Goal: Information Seeking & Learning: Learn about a topic

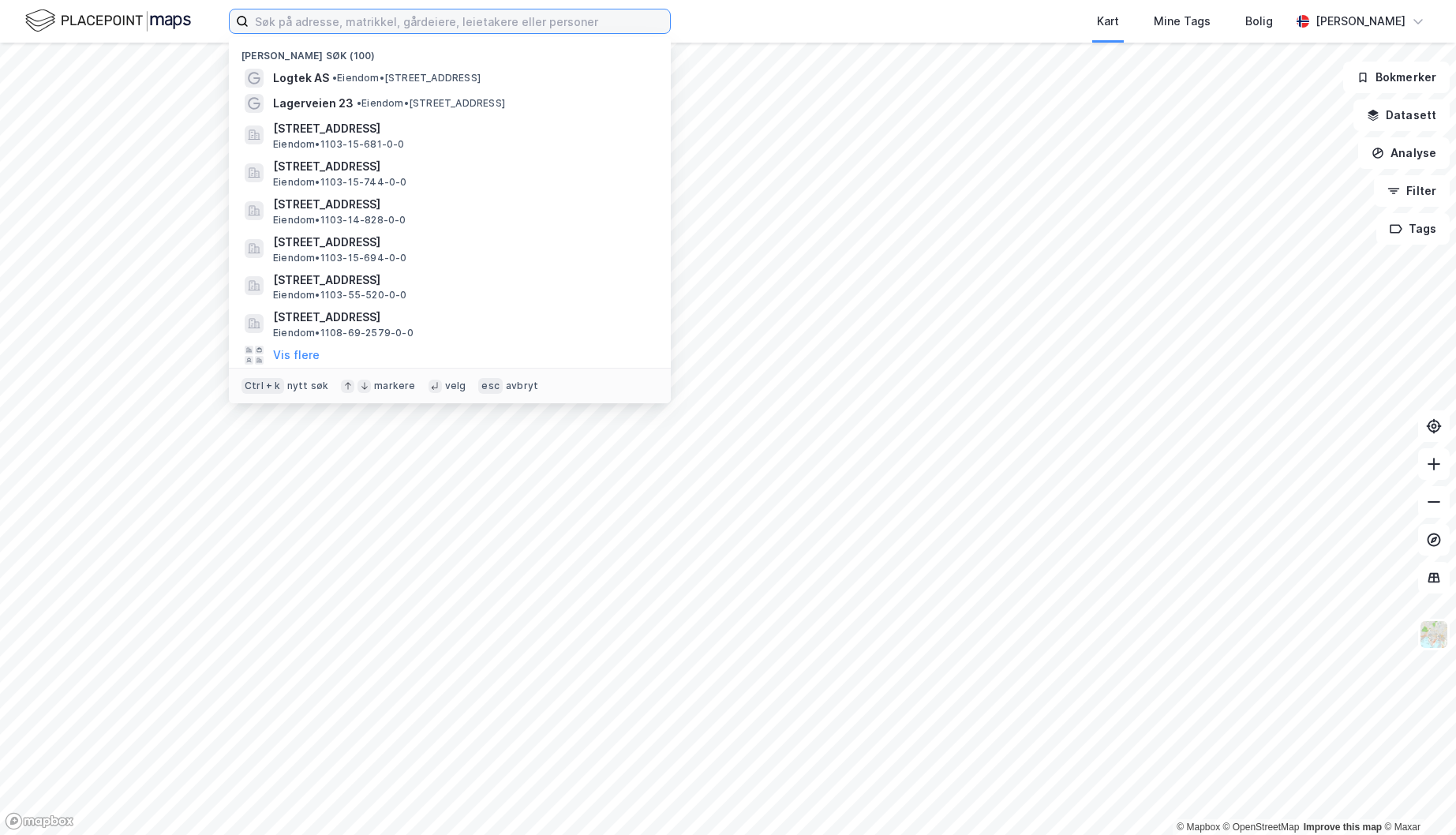
click at [551, 31] on input at bounding box center [459, 21] width 422 height 23
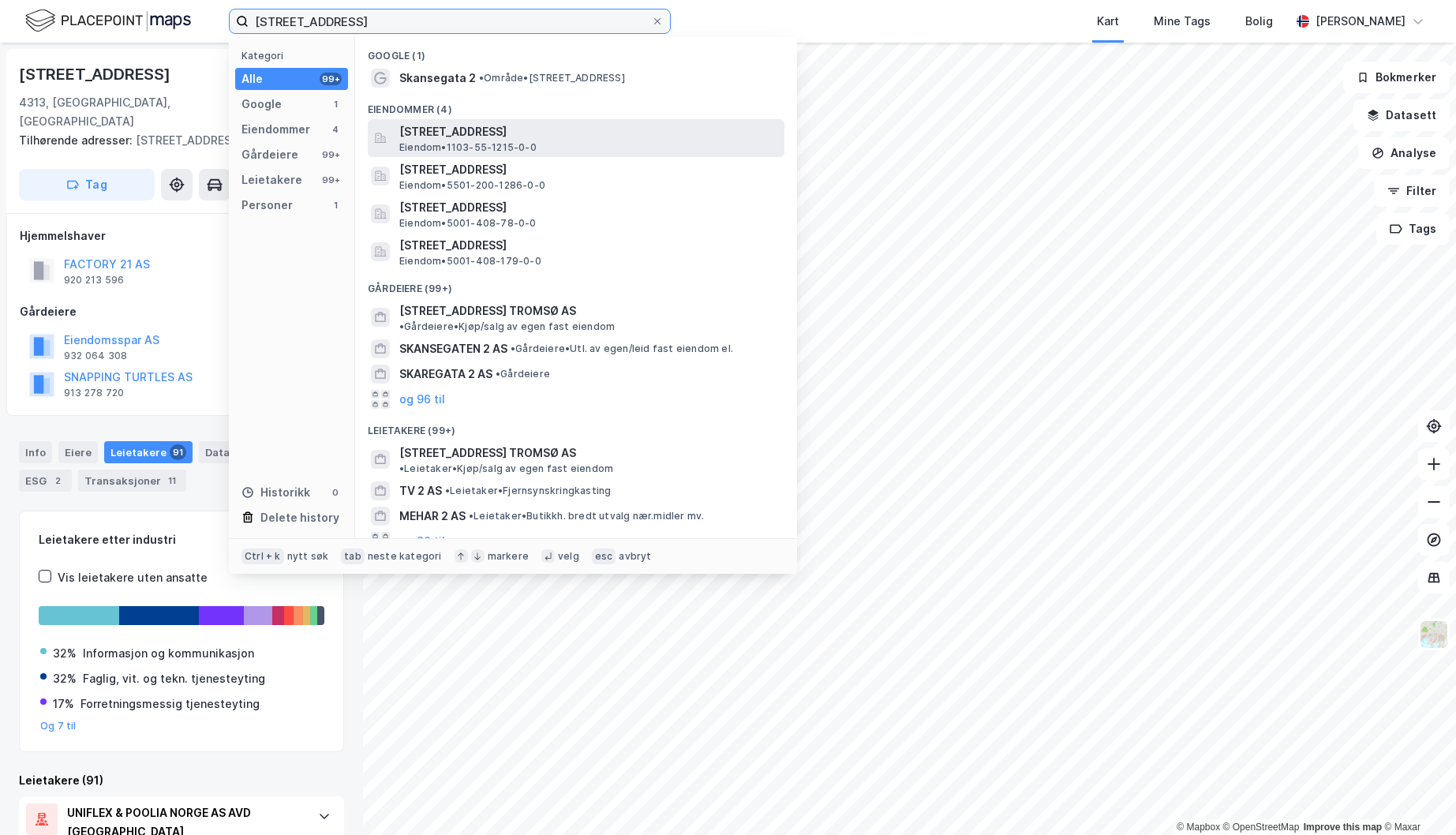
type input "[STREET_ADDRESS]"
click at [578, 138] on div "[STREET_ADDRESS], [GEOGRAPHIC_DATA] • 1103-55-1215-0-0" at bounding box center [590, 138] width 382 height 32
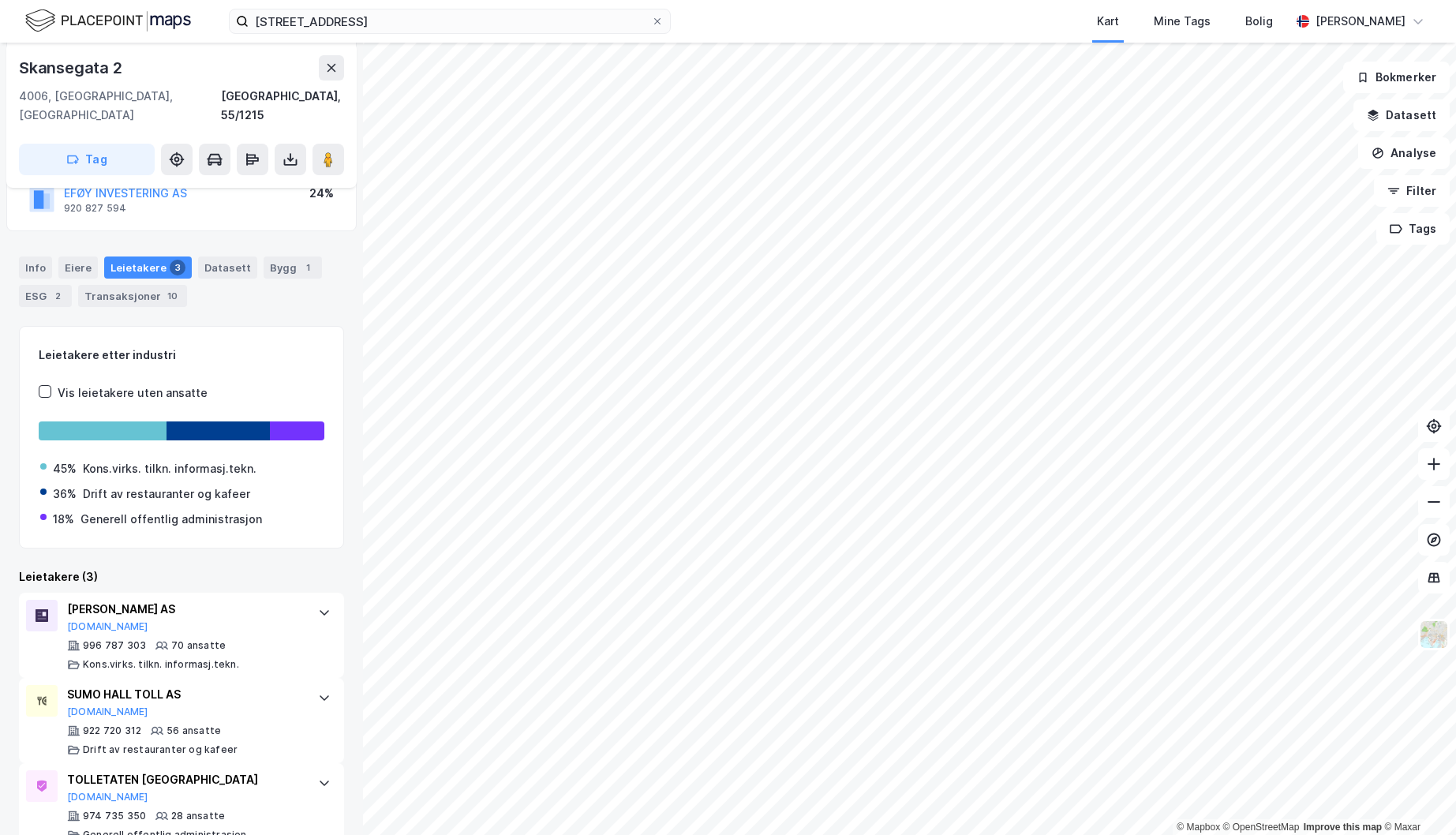
scroll to position [179, 0]
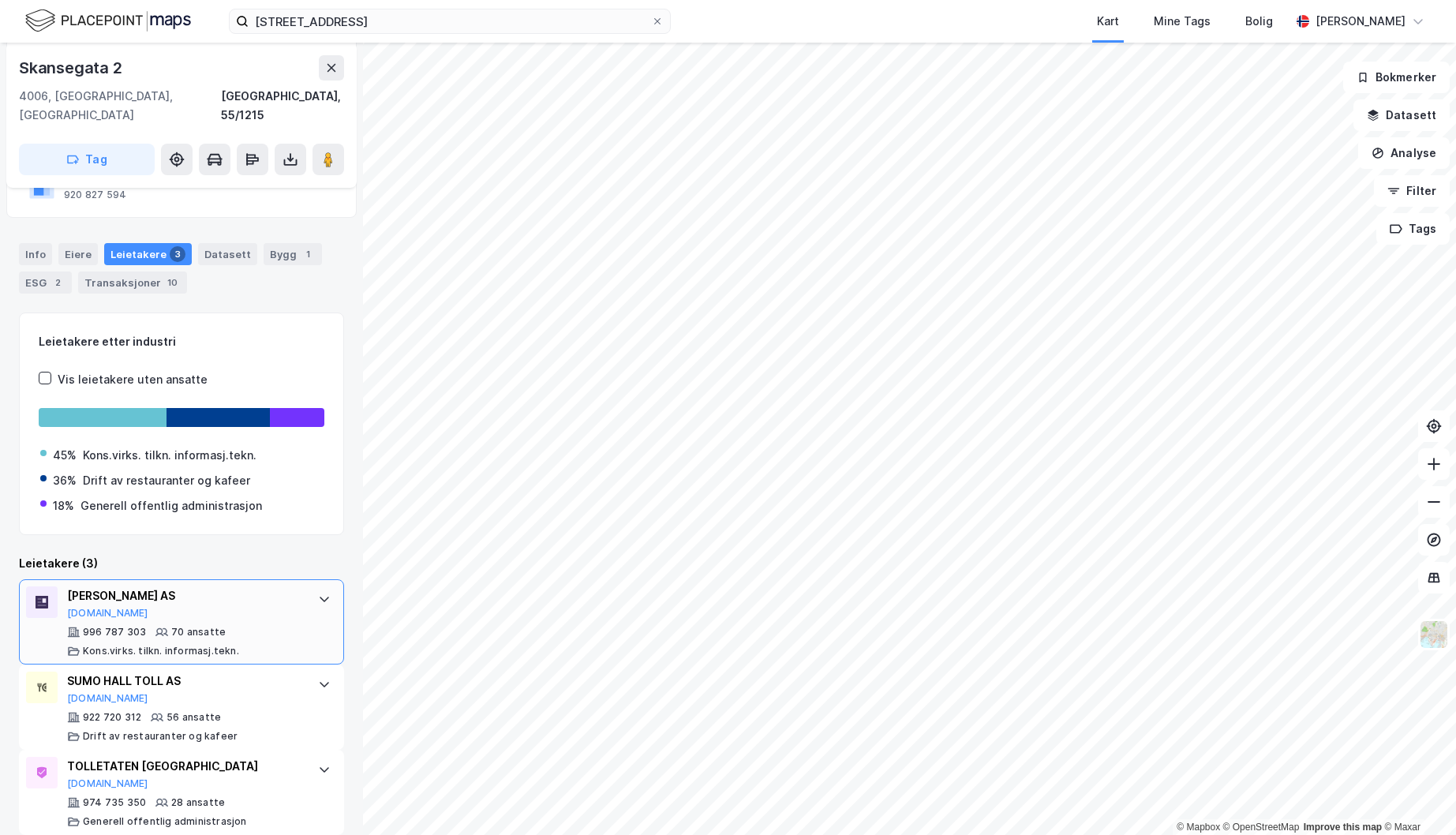
click at [287, 592] on div "[PERSON_NAME] AS [DOMAIN_NAME]" at bounding box center [184, 603] width 235 height 33
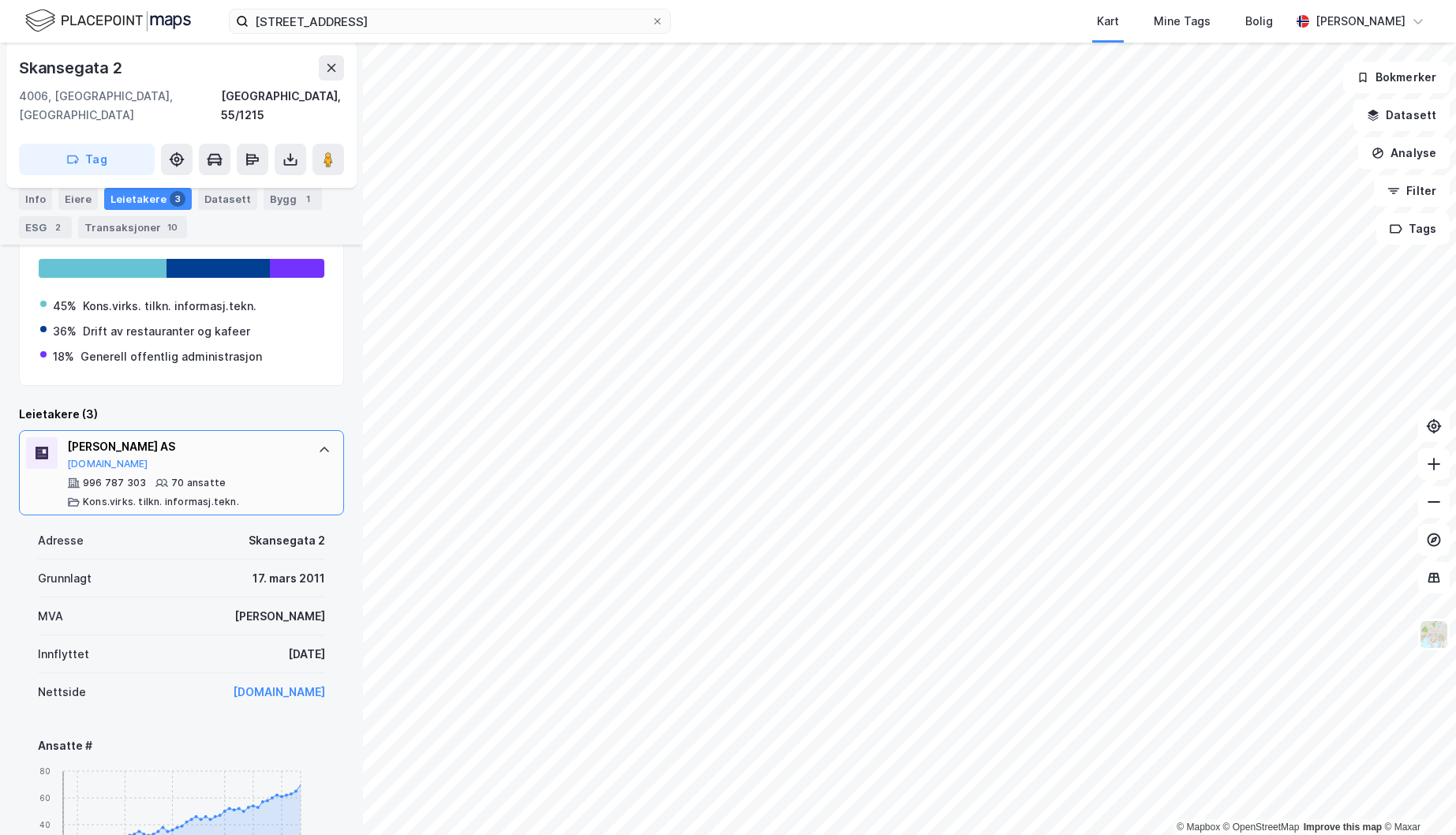
scroll to position [329, 0]
